Goal: Task Accomplishment & Management: Complete application form

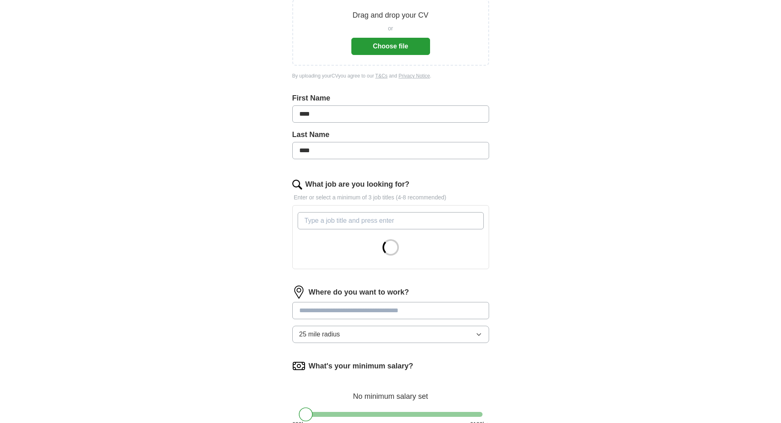
scroll to position [164, 0]
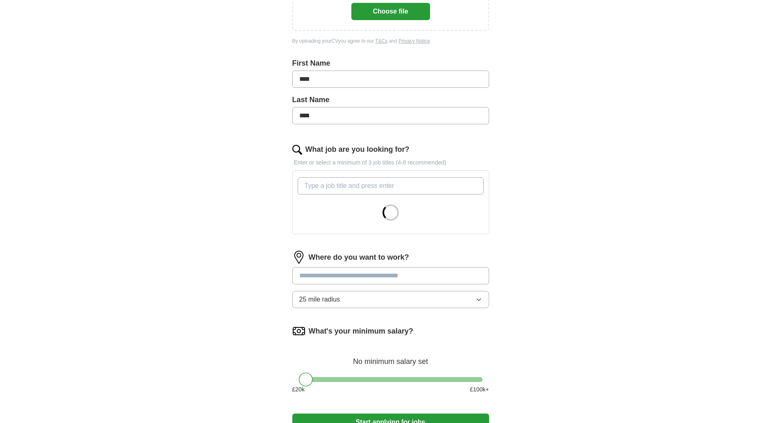
click at [332, 183] on input "What job are you looking for?" at bounding box center [391, 185] width 186 height 17
type input "s"
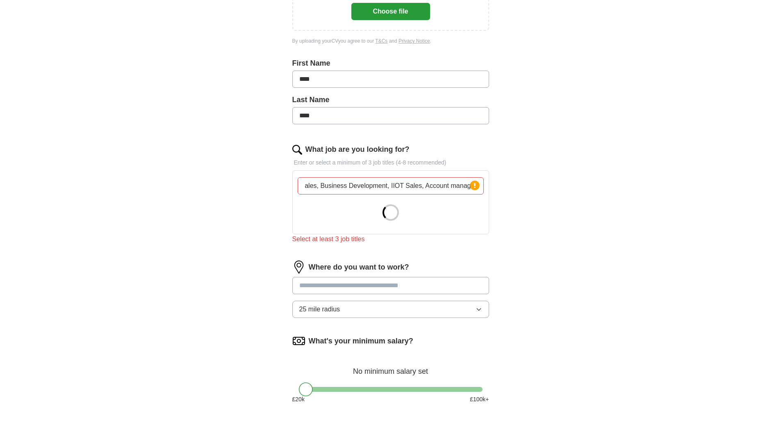
scroll to position [0, 0]
click at [362, 278] on input at bounding box center [390, 285] width 197 height 17
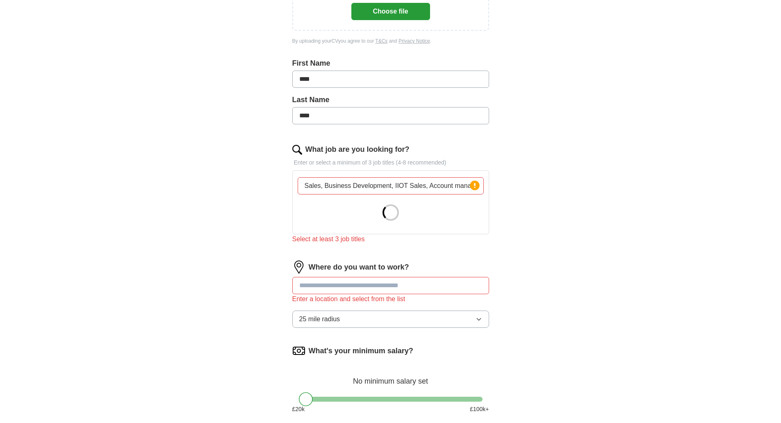
scroll to position [0, 4]
drag, startPoint x: 303, startPoint y: 184, endPoint x: 517, endPoint y: 177, distance: 214.5
click at [517, 177] on div "Let ApplyIQ do the hard work of searching and applying for jobs. Just tell us w…" at bounding box center [390, 189] width 262 height 565
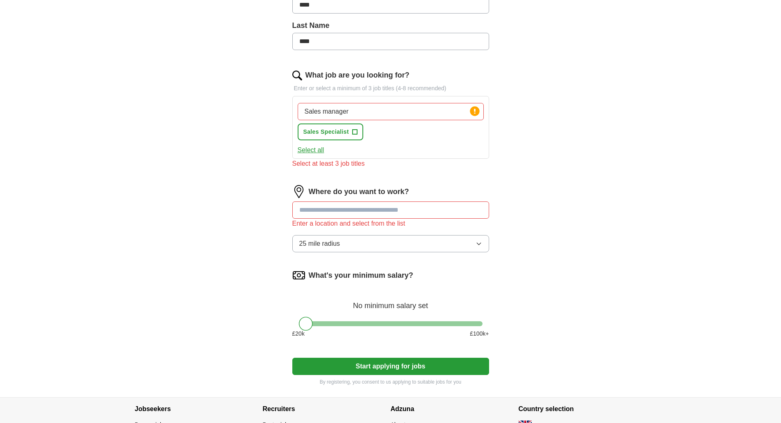
scroll to position [246, 0]
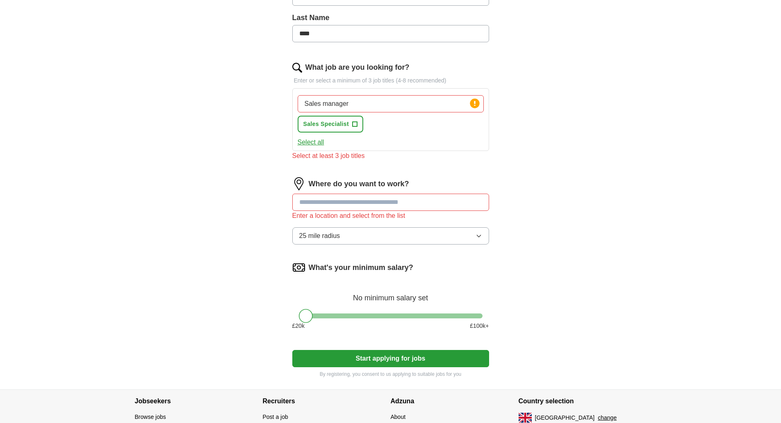
click at [310, 141] on button "Select all" at bounding box center [311, 142] width 27 height 10
click at [310, 141] on button "Deselect all" at bounding box center [315, 142] width 34 height 10
click at [310, 141] on button "Select all" at bounding box center [311, 142] width 27 height 10
drag, startPoint x: 355, startPoint y: 103, endPoint x: 287, endPoint y: 105, distance: 67.6
click at [287, 105] on div "Let ApplyIQ do the hard work of searching and applying for jobs. Just tell us w…" at bounding box center [390, 107] width 262 height 564
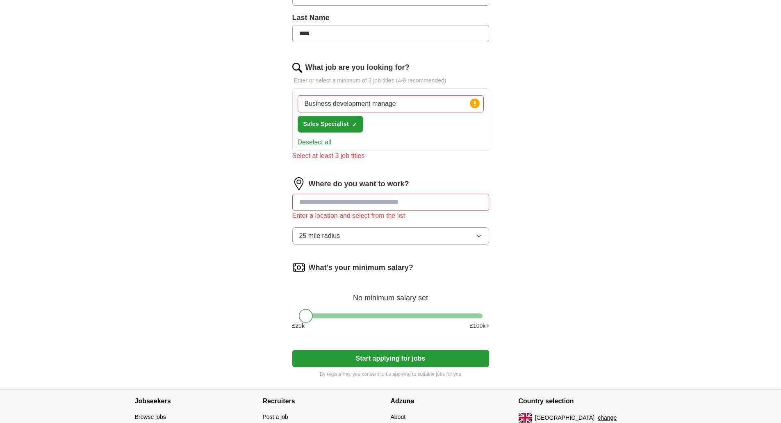
type input "Business development manager"
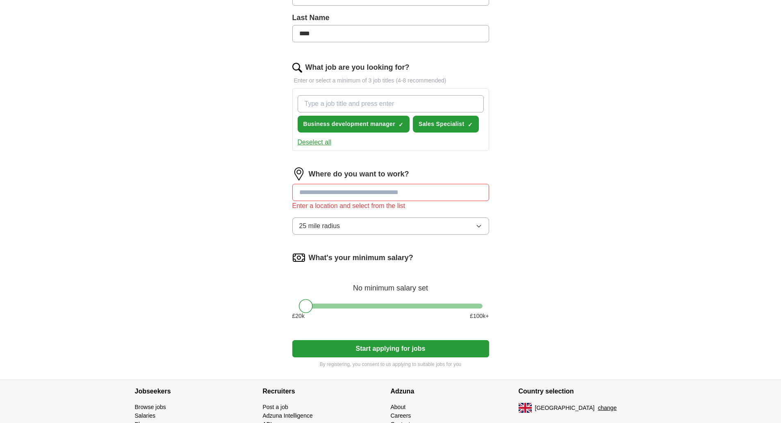
click at [338, 103] on input "What job are you looking for?" at bounding box center [391, 103] width 186 height 17
type input "Account manager"
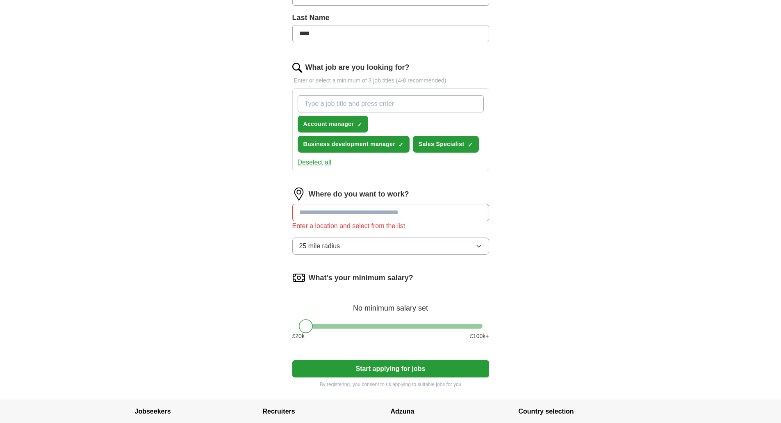
click at [347, 100] on input "What job are you looking for?" at bounding box center [391, 103] width 186 height 17
type input "sales manager"
type input "digital sales"
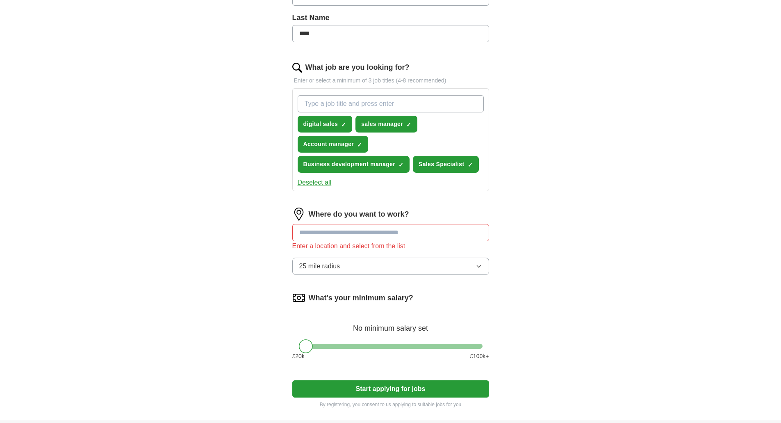
click at [330, 235] on input at bounding box center [390, 232] width 197 height 17
type input "**********"
click at [292, 380] on button "Start applying for jobs" at bounding box center [390, 388] width 197 height 17
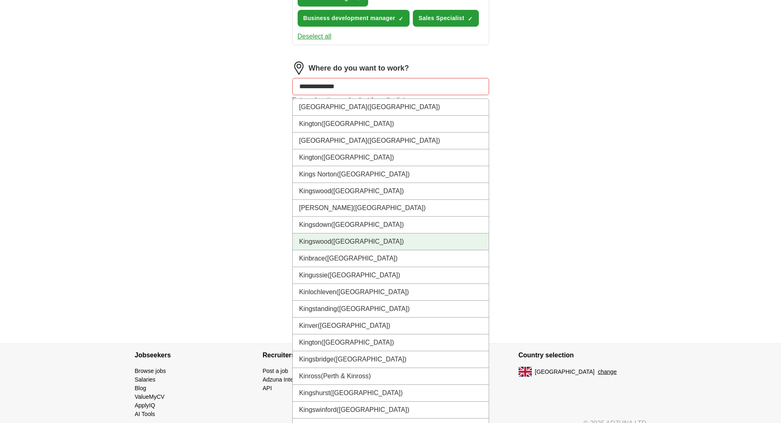
scroll to position [414, 0]
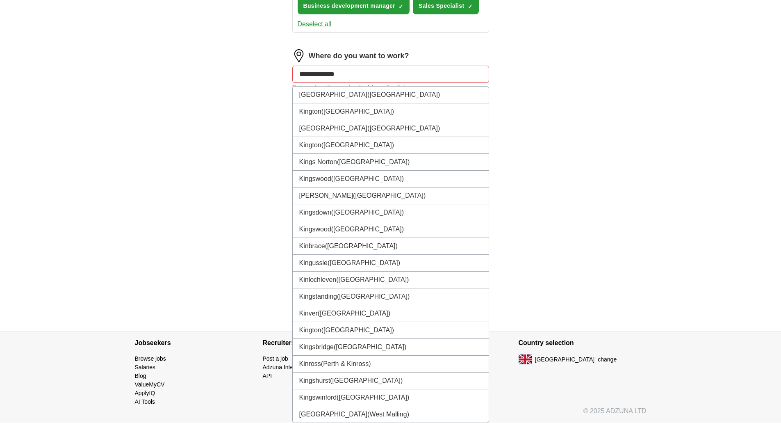
drag, startPoint x: 346, startPoint y: 75, endPoint x: 273, endPoint y: 72, distance: 73.8
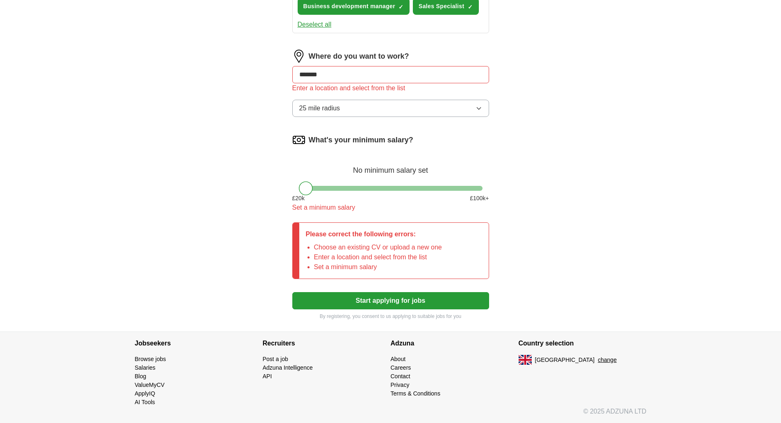
type input "********"
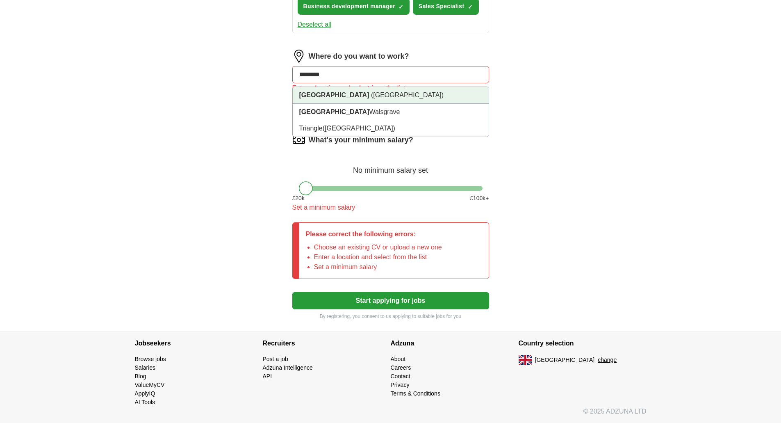
click at [304, 93] on strong "[GEOGRAPHIC_DATA]" at bounding box center [334, 94] width 70 height 7
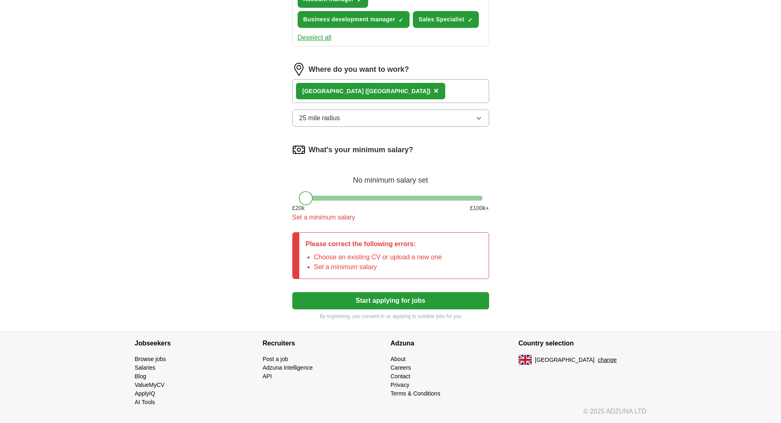
click at [418, 90] on div "[GEOGRAPHIC_DATA] ([GEOGRAPHIC_DATA]) ×" at bounding box center [390, 91] width 197 height 24
click at [402, 93] on div "[GEOGRAPHIC_DATA] ([GEOGRAPHIC_DATA]) ×" at bounding box center [390, 91] width 197 height 24
click at [431, 116] on button "25 mile radius" at bounding box center [390, 117] width 197 height 17
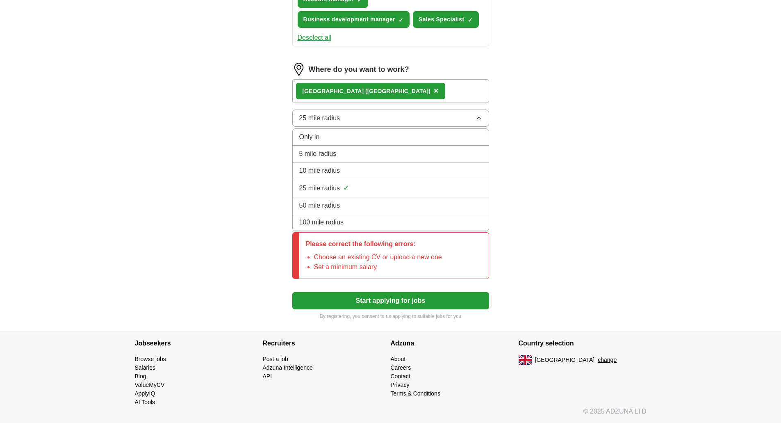
click at [327, 224] on span "100 mile radius" at bounding box center [321, 222] width 45 height 10
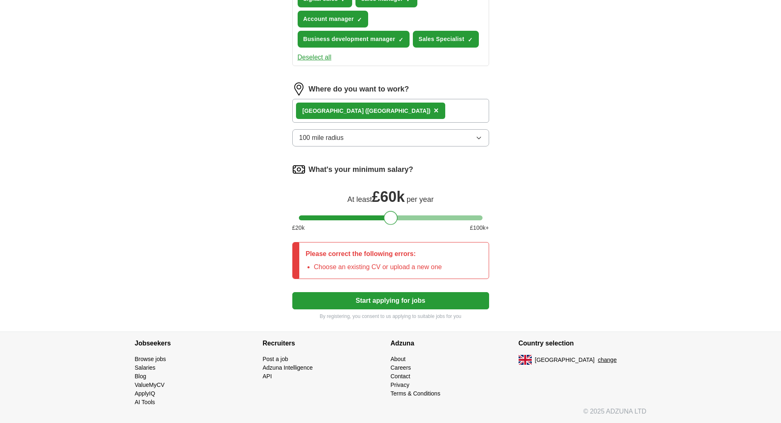
drag, startPoint x: 303, startPoint y: 196, endPoint x: 388, endPoint y: 196, distance: 84.8
click at [388, 196] on div "What's your minimum salary? At least £ 60k per year £ 20 k £ 100 k+" at bounding box center [390, 201] width 197 height 76
click at [402, 263] on li "Choose an existing CV or upload a new one" at bounding box center [378, 267] width 128 height 10
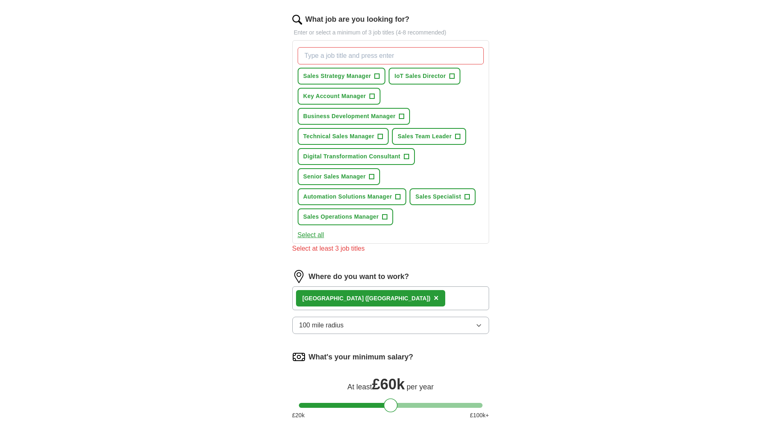
scroll to position [258, 0]
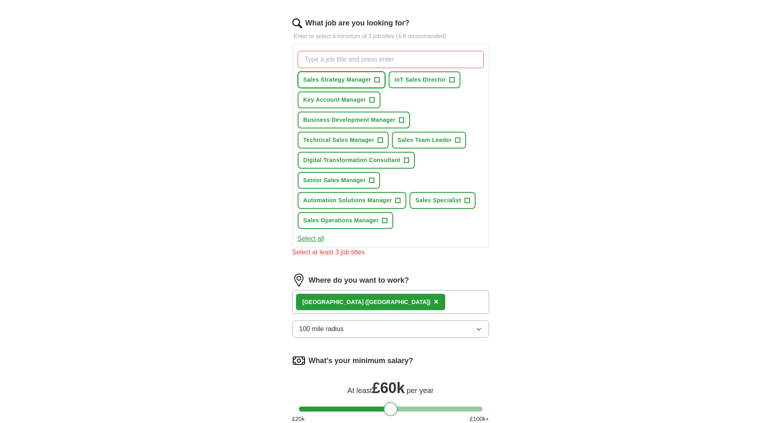
click at [376, 81] on span "+" at bounding box center [377, 80] width 5 height 7
click at [373, 98] on span "+" at bounding box center [371, 100] width 5 height 7
click at [400, 118] on span "+" at bounding box center [401, 120] width 5 height 7
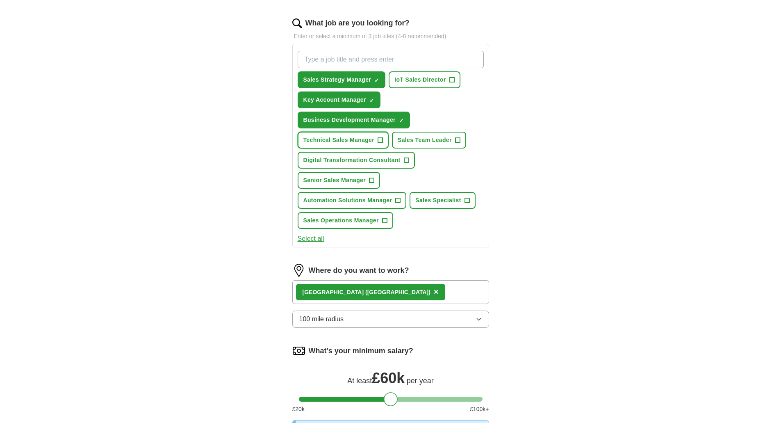
click at [379, 141] on span "+" at bounding box center [380, 140] width 5 height 7
click at [406, 161] on span "+" at bounding box center [406, 160] width 5 height 7
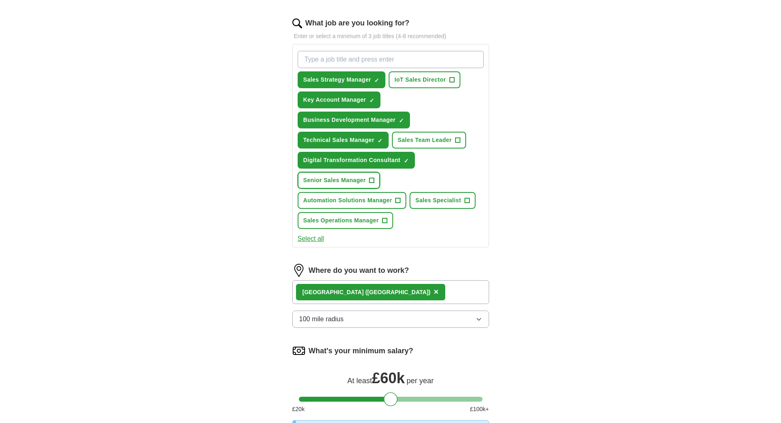
click at [372, 180] on span "+" at bounding box center [371, 180] width 5 height 7
click at [396, 200] on span "+" at bounding box center [398, 200] width 5 height 7
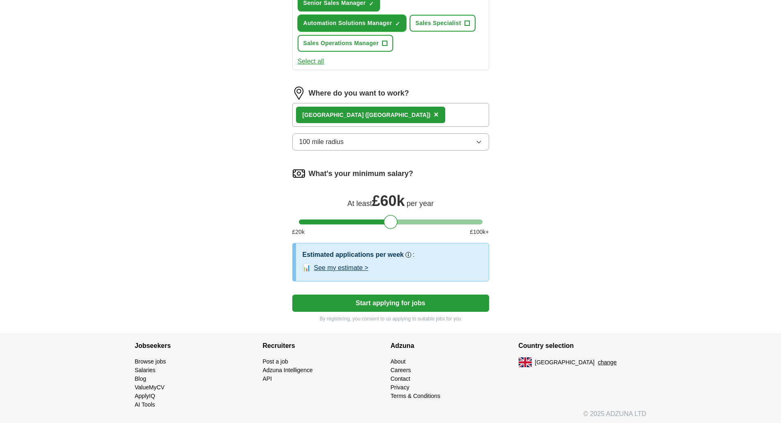
scroll to position [437, 0]
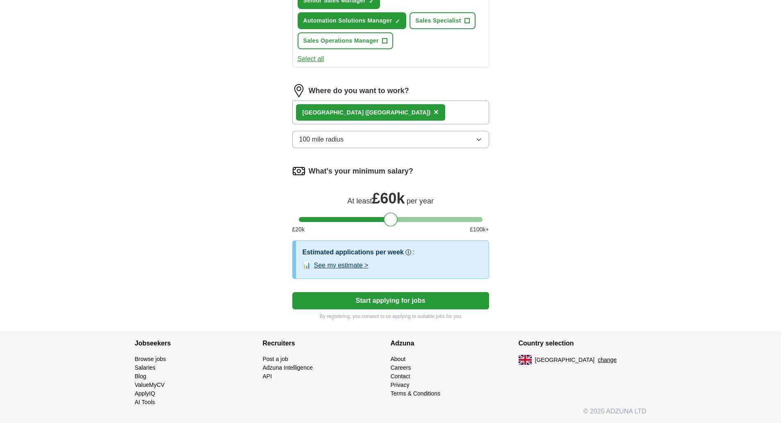
click at [386, 298] on button "Start applying for jobs" at bounding box center [390, 300] width 197 height 17
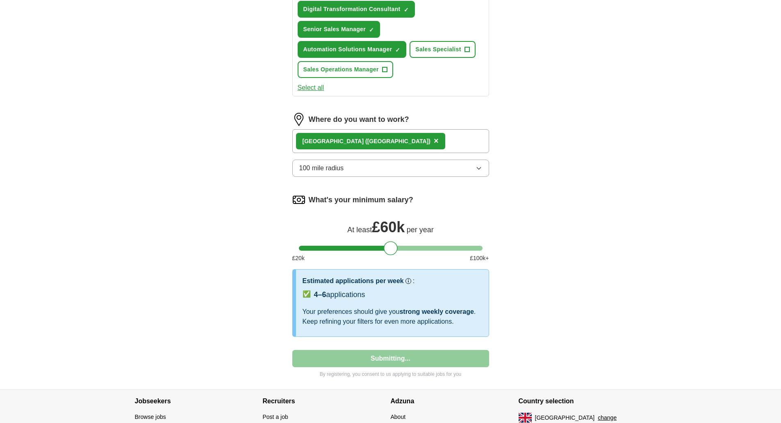
select select "**"
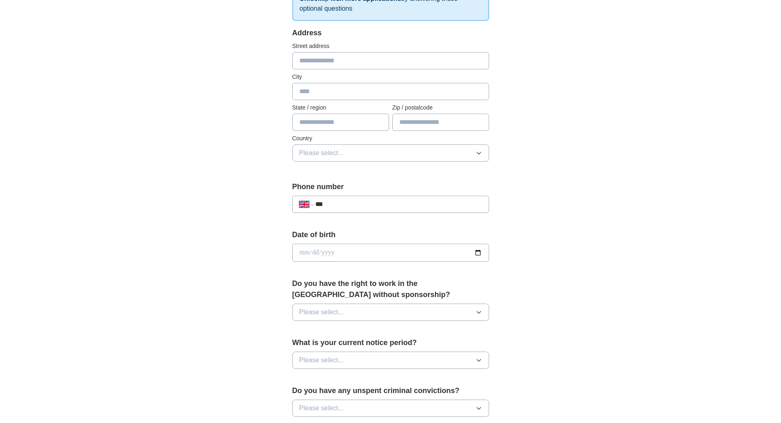
scroll to position [0, 0]
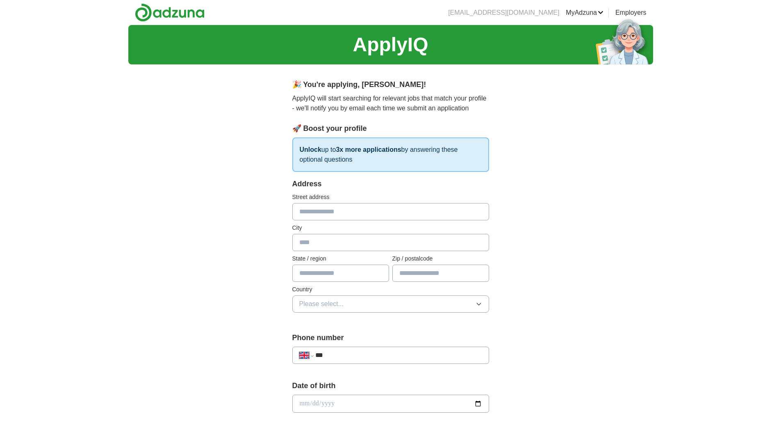
click at [384, 216] on input "text" at bounding box center [390, 211] width 197 height 17
type input "**********"
click at [331, 250] on input "text" at bounding box center [390, 242] width 197 height 17
type input "******"
click at [316, 272] on input "text" at bounding box center [340, 272] width 97 height 17
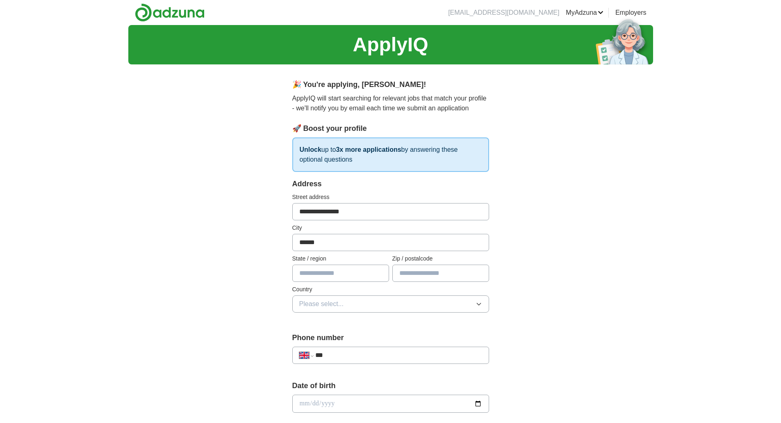
click at [380, 303] on button "Please select..." at bounding box center [390, 303] width 197 height 17
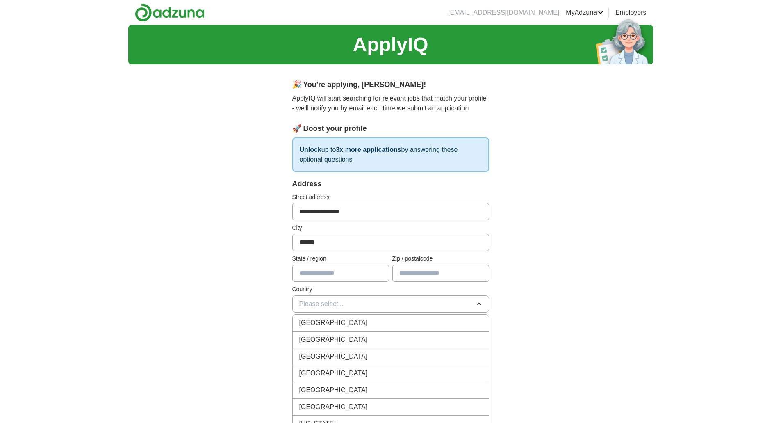
click at [343, 325] on span "[GEOGRAPHIC_DATA]" at bounding box center [333, 323] width 68 height 10
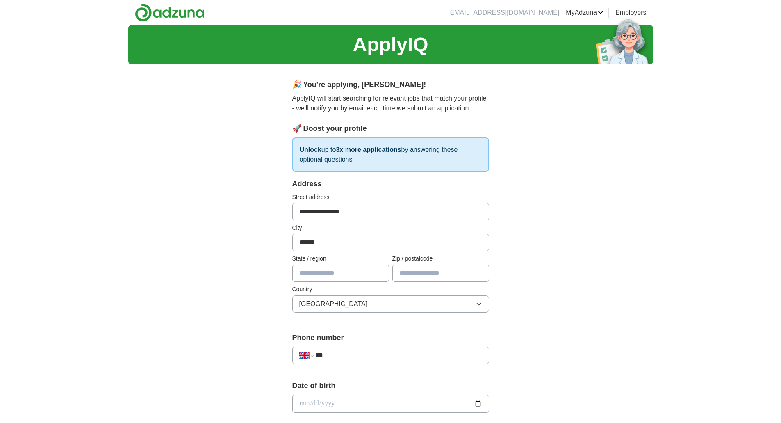
click at [411, 275] on input "text" at bounding box center [440, 272] width 97 height 17
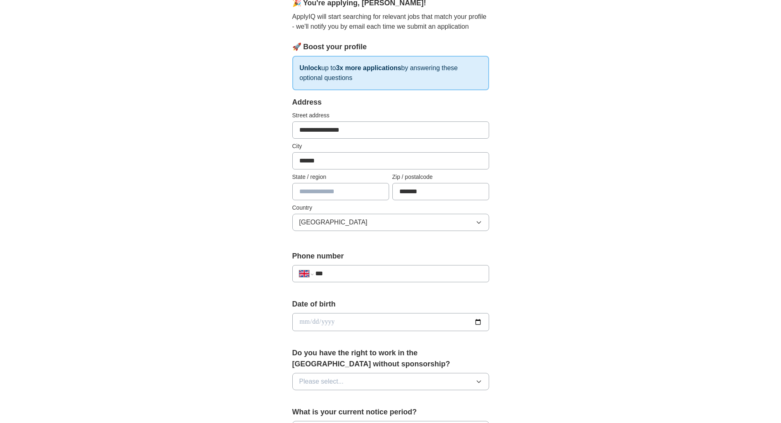
scroll to position [82, 0]
type input "*******"
click at [357, 269] on input "***" at bounding box center [398, 273] width 166 height 10
type input "**********"
click at [319, 324] on input "date" at bounding box center [390, 321] width 197 height 18
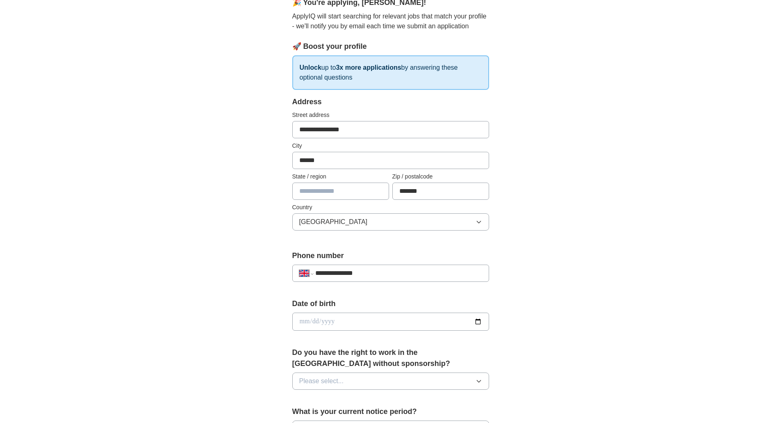
click at [477, 321] on input "date" at bounding box center [390, 321] width 197 height 18
type input "**********"
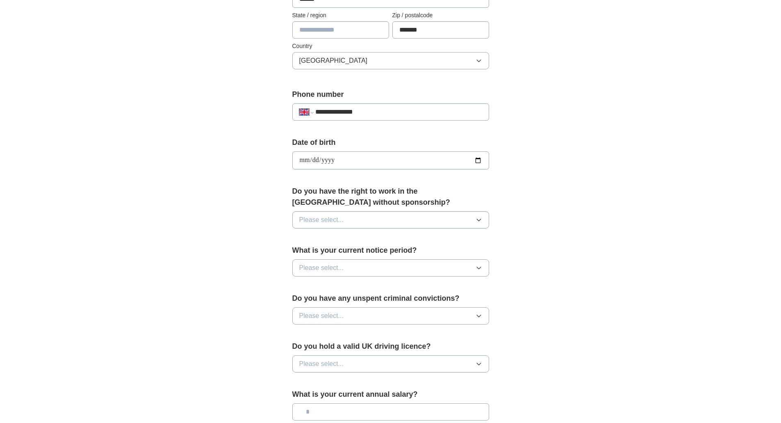
scroll to position [246, 0]
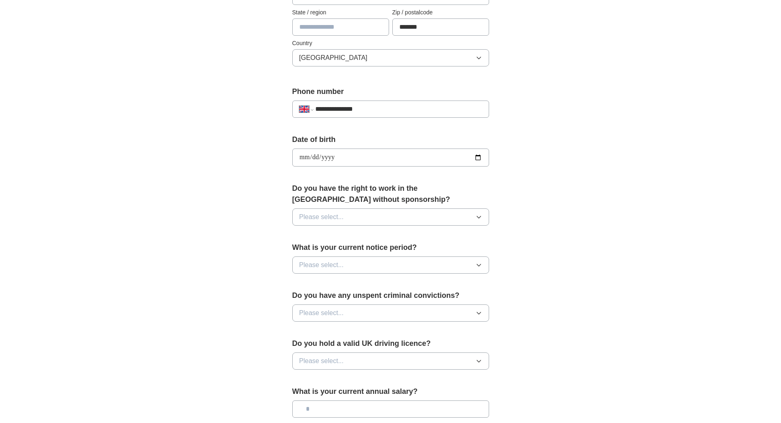
click at [367, 218] on button "Please select..." at bounding box center [390, 216] width 197 height 17
click at [316, 254] on div "No" at bounding box center [390, 253] width 183 height 10
click at [334, 266] on span "Please select..." at bounding box center [321, 265] width 45 height 10
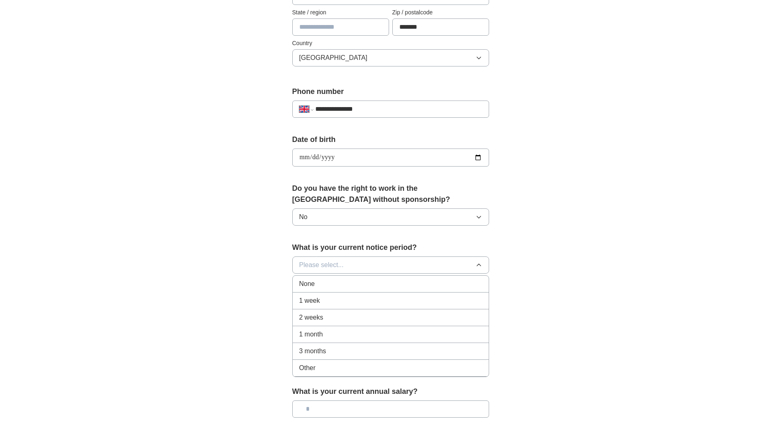
click at [314, 332] on span "1 month" at bounding box center [311, 334] width 24 height 10
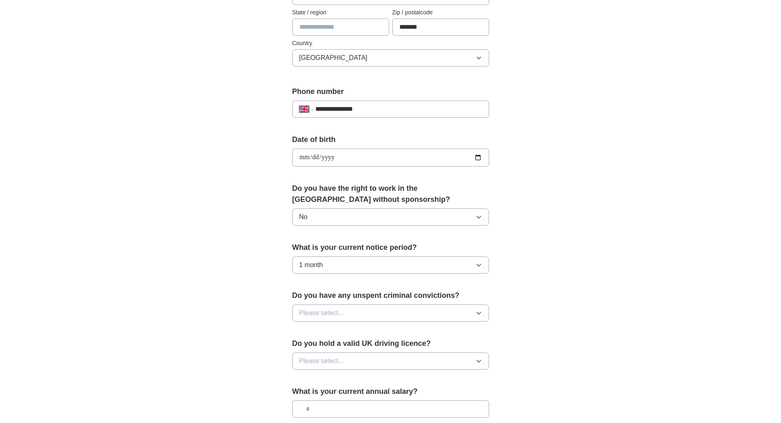
click at [343, 311] on span "Please select..." at bounding box center [321, 313] width 45 height 10
click at [309, 347] on div "No" at bounding box center [390, 348] width 183 height 10
click at [338, 365] on span "Please select..." at bounding box center [321, 361] width 45 height 10
click at [310, 377] on div "Yes" at bounding box center [390, 380] width 183 height 10
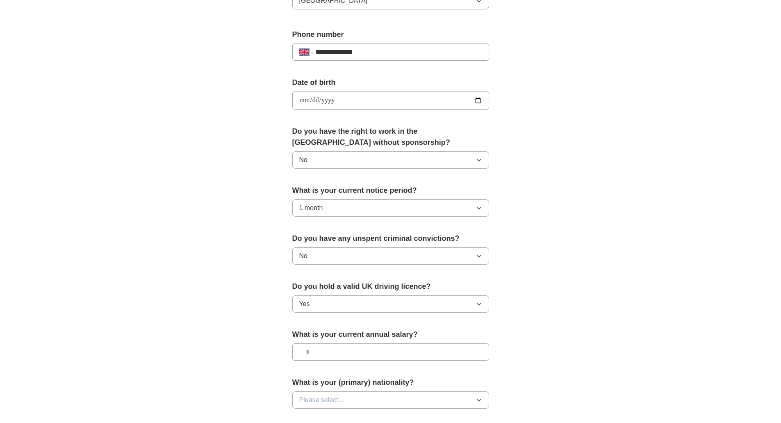
scroll to position [410, 0]
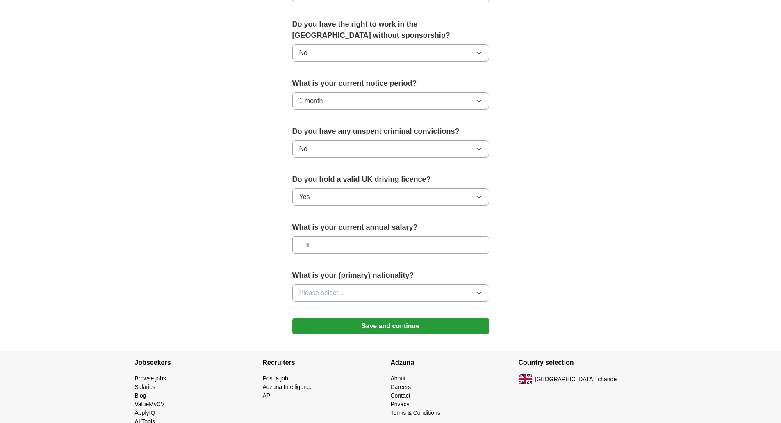
click at [348, 248] on input "text" at bounding box center [390, 244] width 197 height 17
type input "*******"
click at [387, 292] on button "Please select..." at bounding box center [390, 292] width 197 height 17
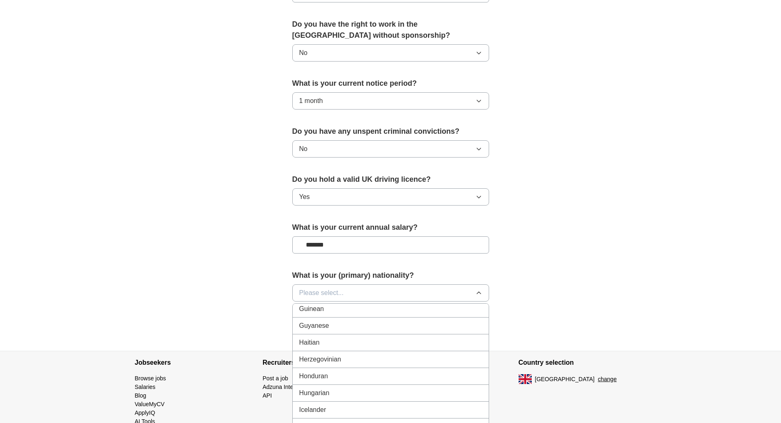
scroll to position [1271, 0]
click at [318, 385] on div "[DEMOGRAPHIC_DATA]" at bounding box center [390, 385] width 183 height 10
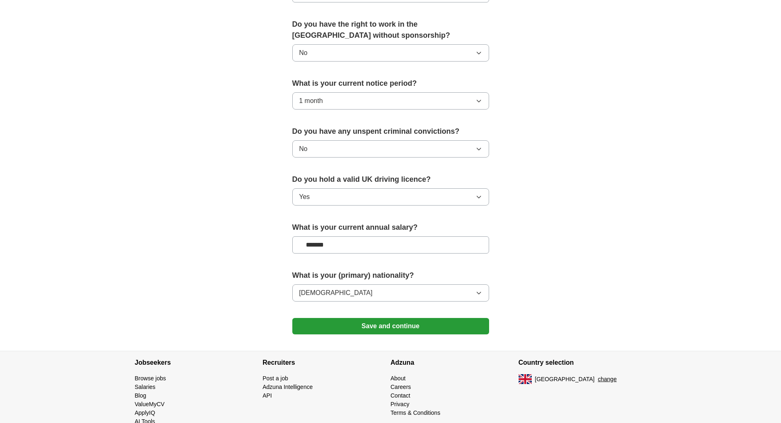
click at [380, 329] on button "Save and continue" at bounding box center [390, 326] width 197 height 16
